Goal: Information Seeking & Learning: Learn about a topic

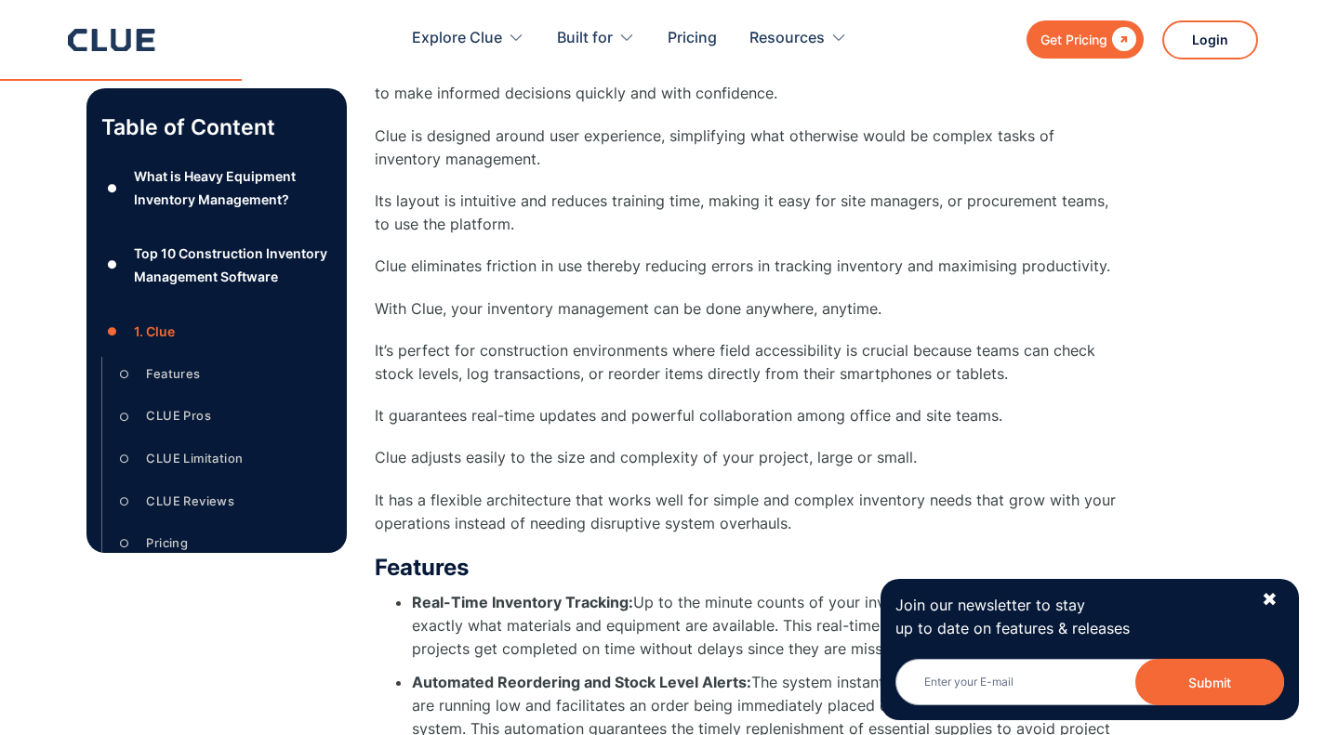
scroll to position [3382, 0]
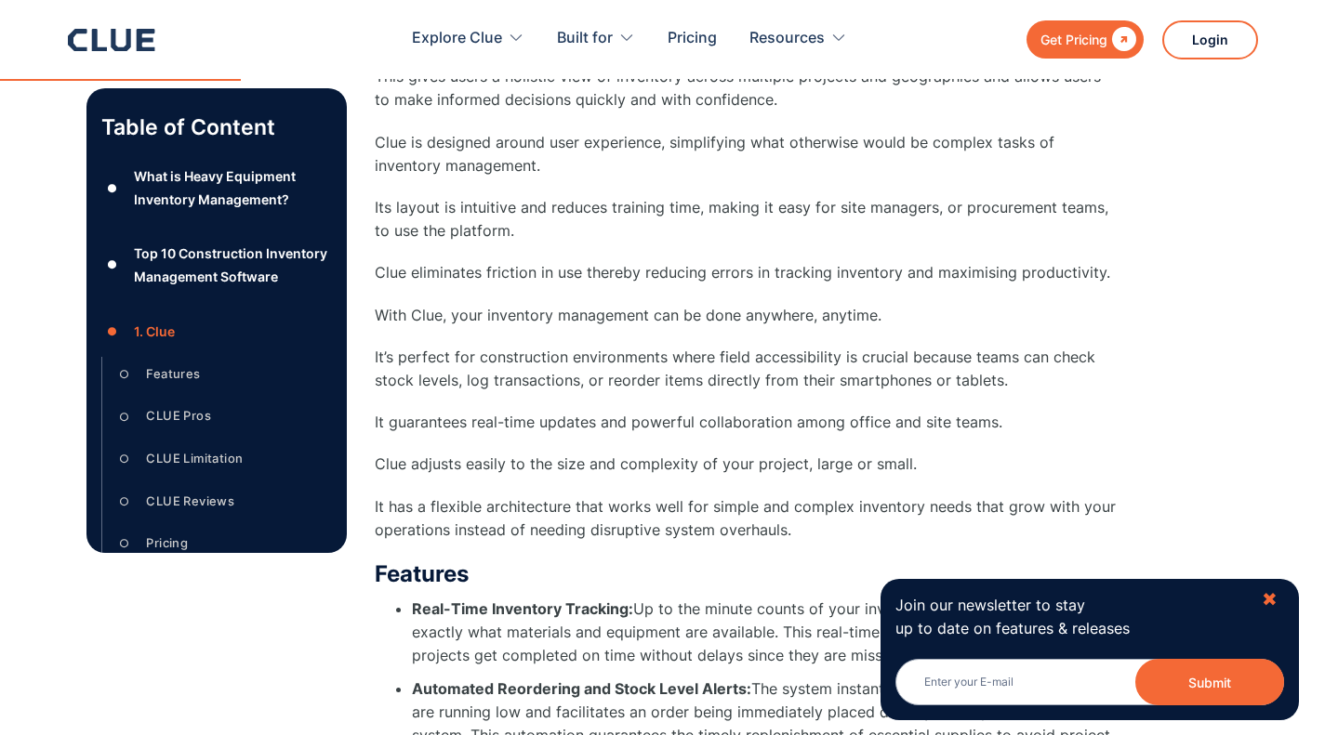
click at [1270, 601] on div "✖" at bounding box center [1269, 599] width 16 height 23
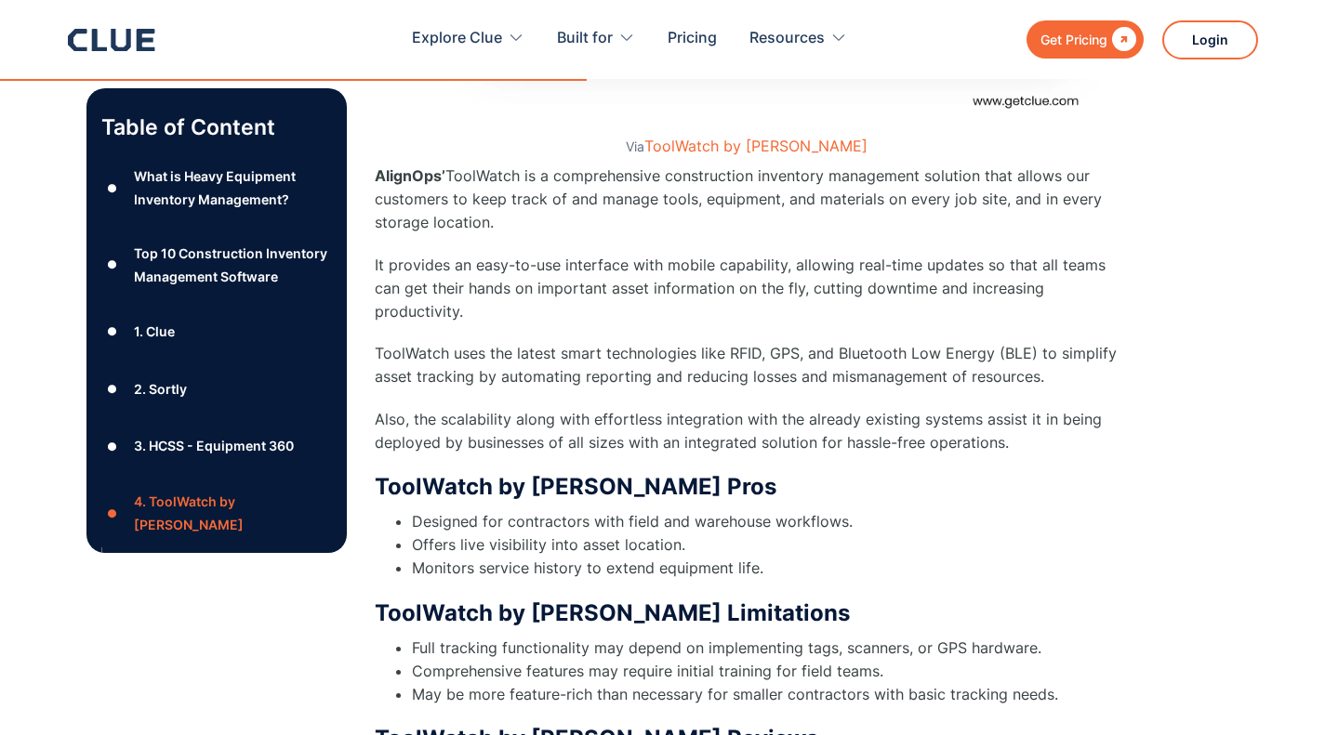
scroll to position [8485, 0]
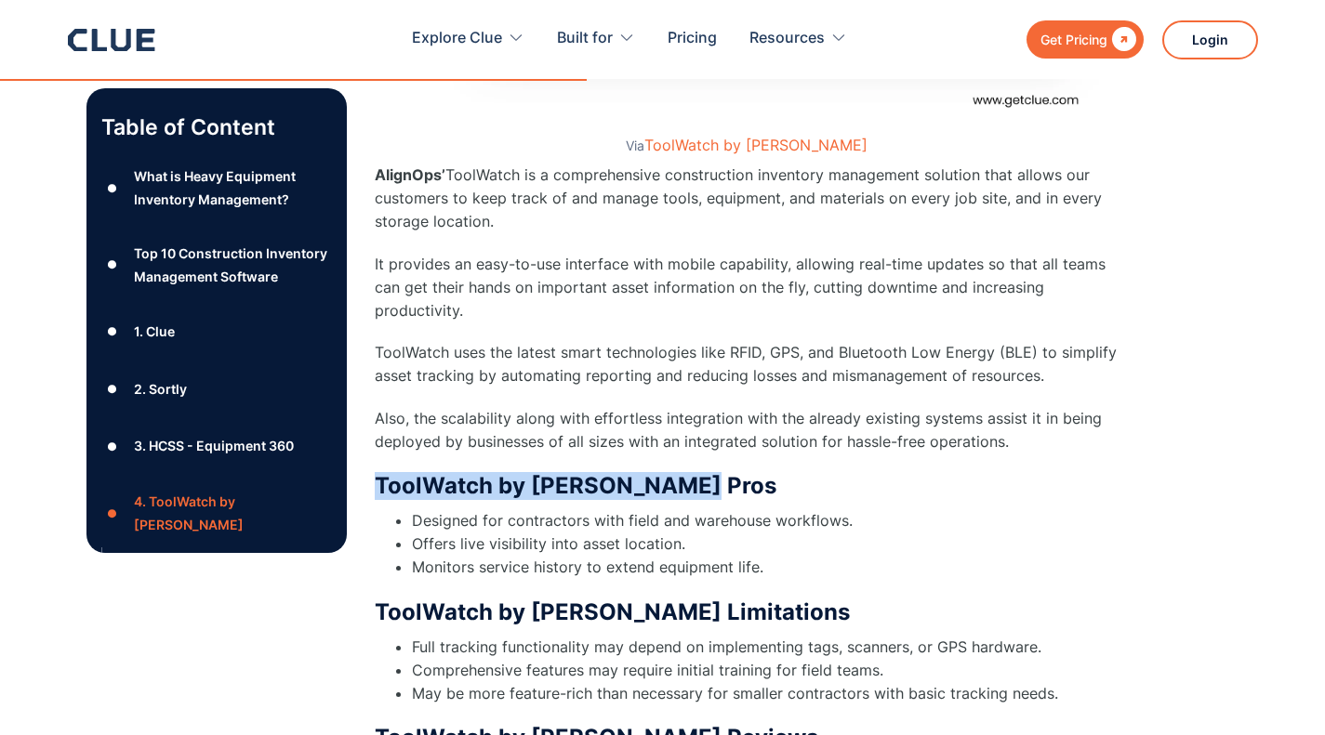
drag, startPoint x: 692, startPoint y: 437, endPoint x: 376, endPoint y: 439, distance: 315.1
click at [376, 472] on h3 "ToolWatch by [PERSON_NAME] Pros" at bounding box center [747, 486] width 744 height 28
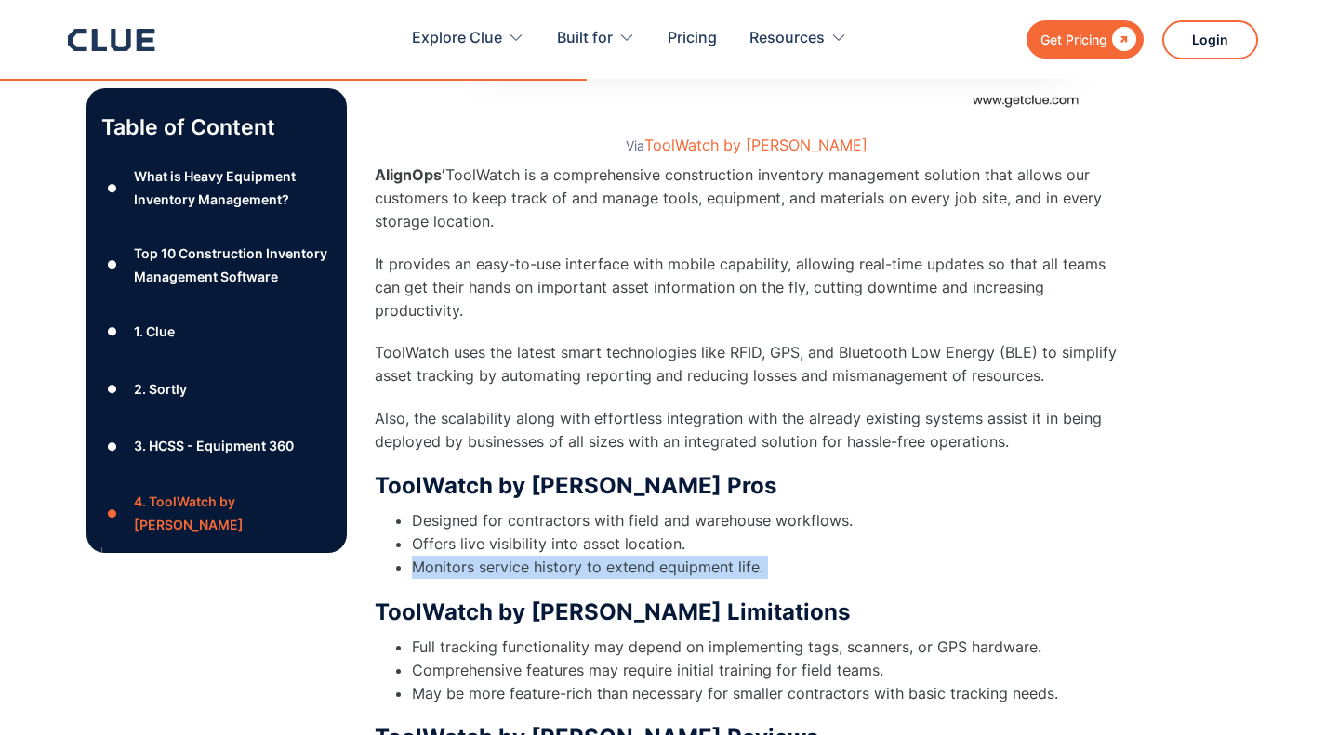
drag, startPoint x: 375, startPoint y: 568, endPoint x: 878, endPoint y: 493, distance: 509.4
click at [878, 493] on div "4. ToolWatch by AlignOps Via ToolWatch by AlignOps AlignOps’ ToolWatch is a com…" at bounding box center [747, 359] width 744 height 1389
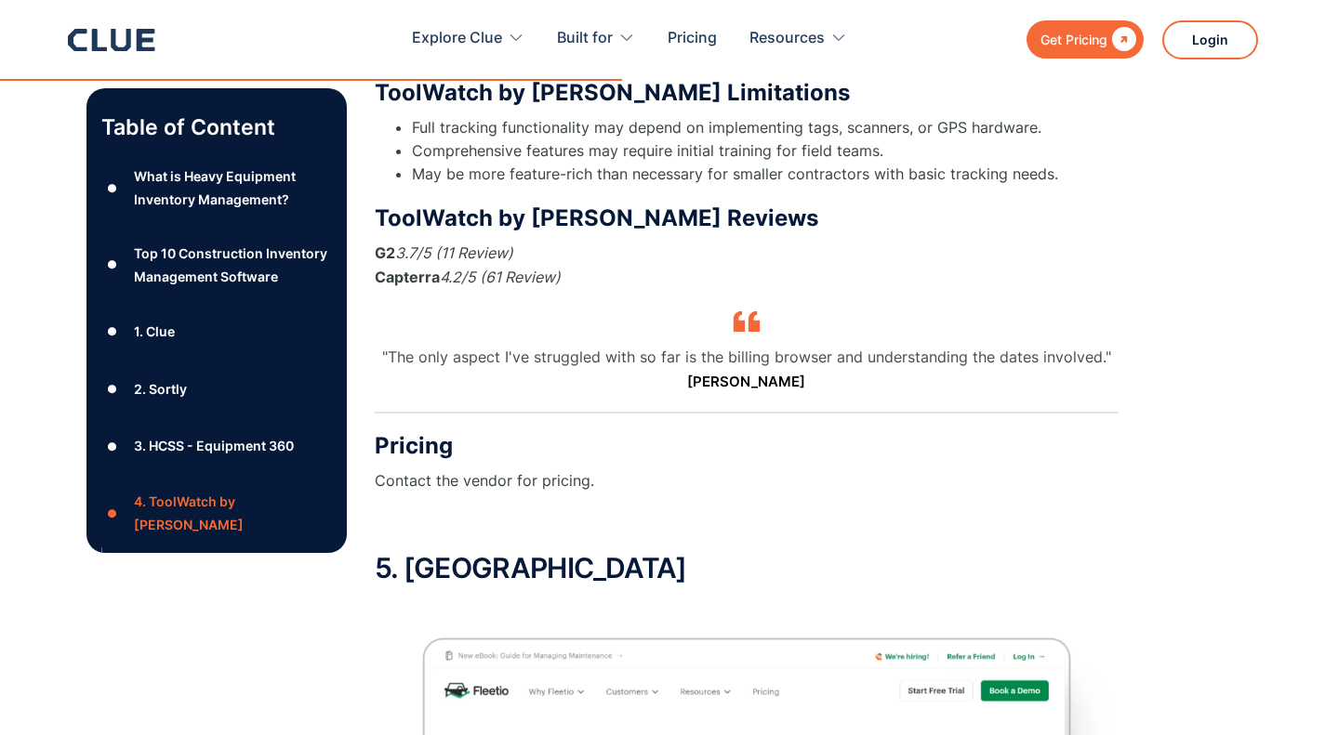
scroll to position [9005, 0]
drag, startPoint x: 376, startPoint y: 514, endPoint x: 508, endPoint y: 496, distance: 133.2
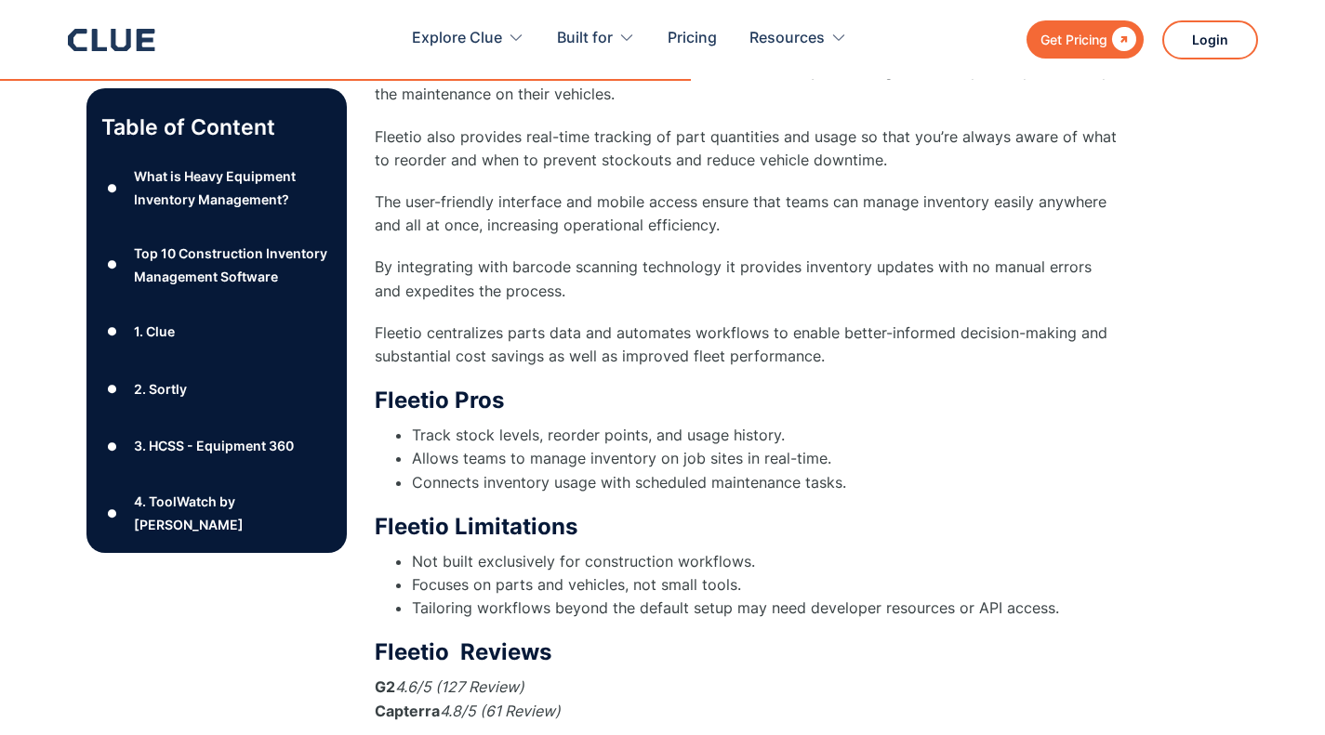
scroll to position [10020, 0]
drag, startPoint x: 415, startPoint y: 414, endPoint x: 948, endPoint y: 409, distance: 533.6
click at [948, 446] on li "Allows teams to manage inventory on job sites in real-time." at bounding box center [765, 457] width 706 height 23
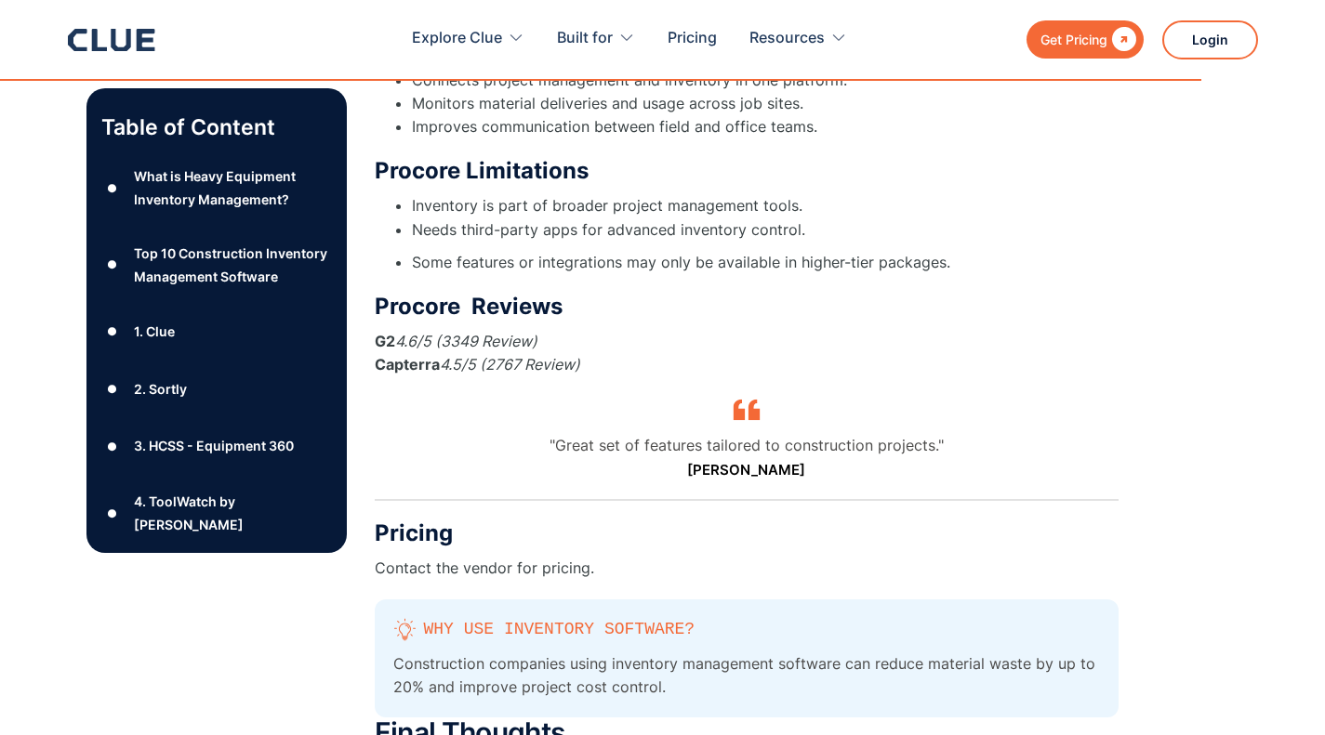
scroll to position [17557, 0]
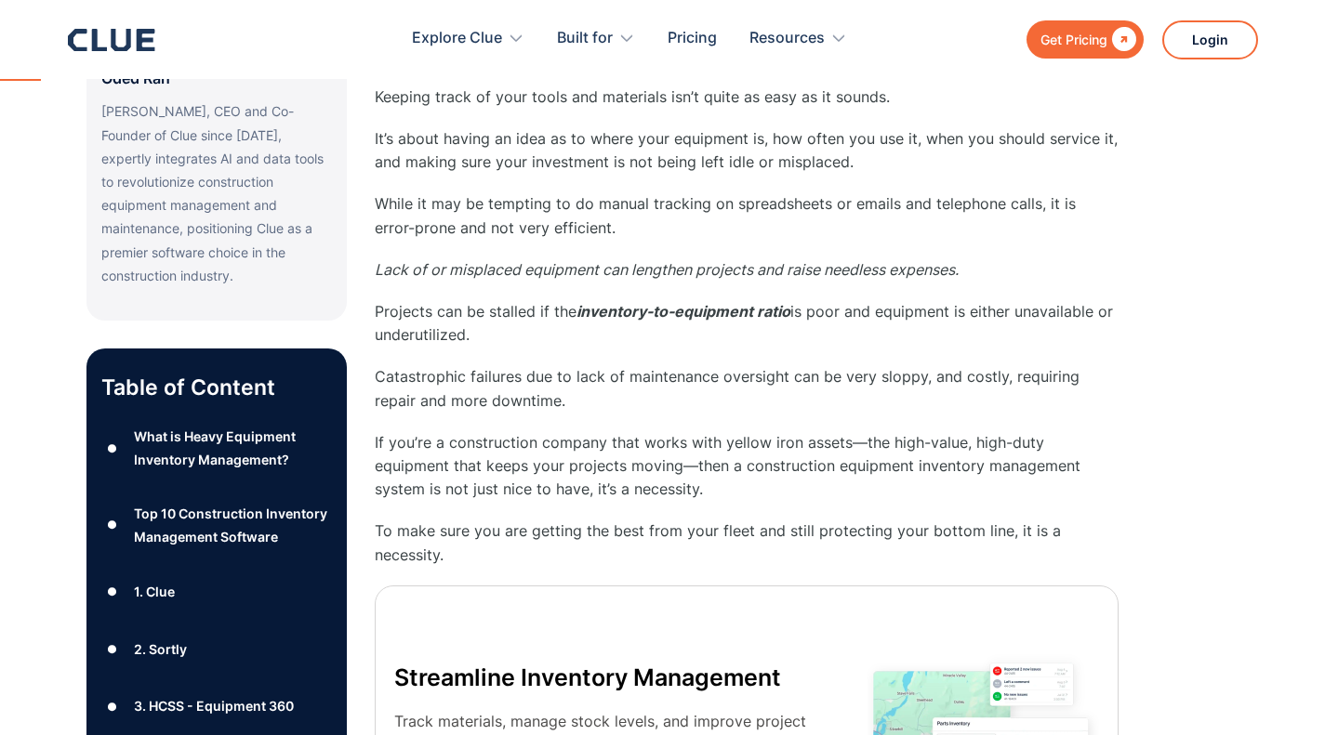
scroll to position [0, 0]
